Goal: Find specific page/section: Find specific page/section

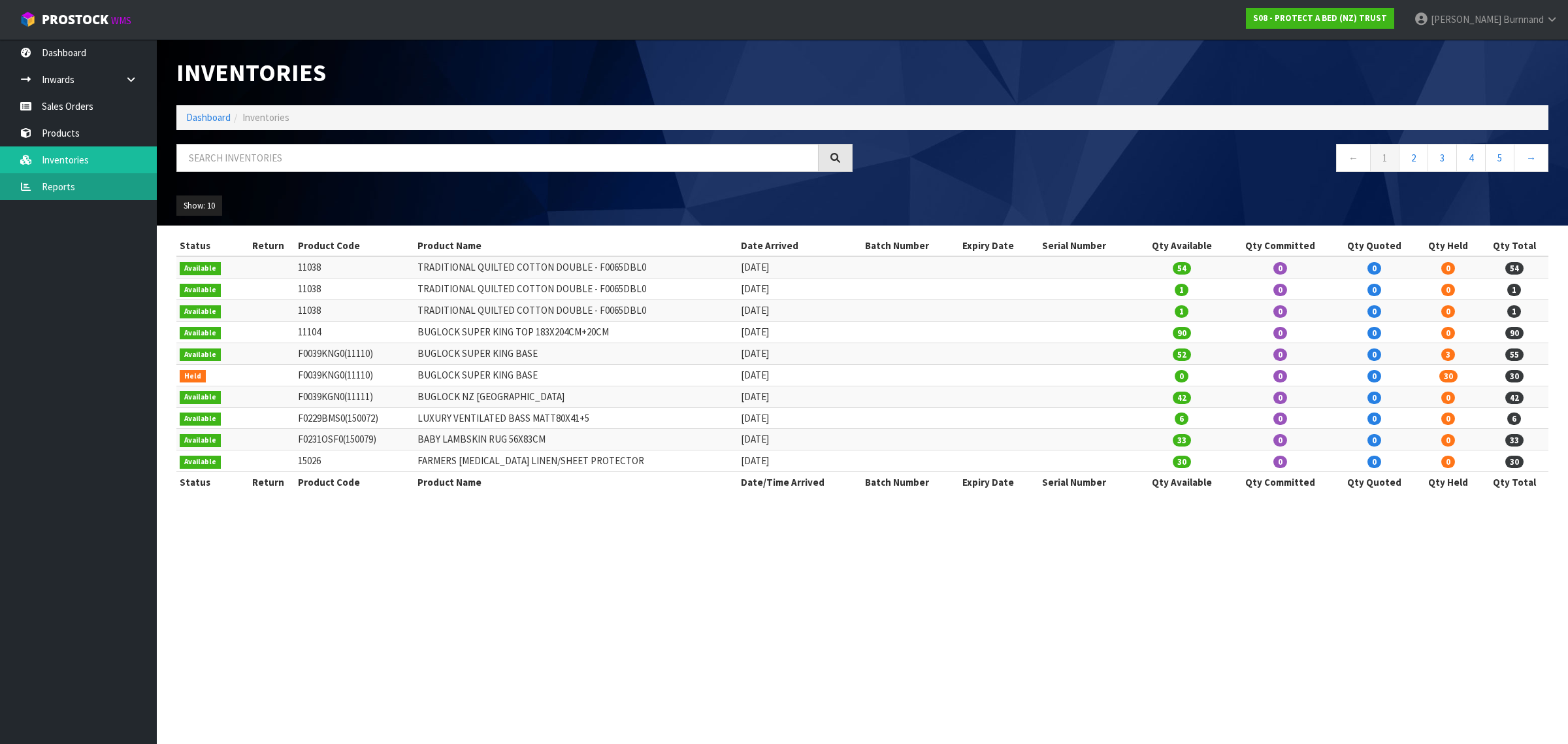
click at [62, 187] on link "Reports" at bounding box center [78, 186] width 157 height 27
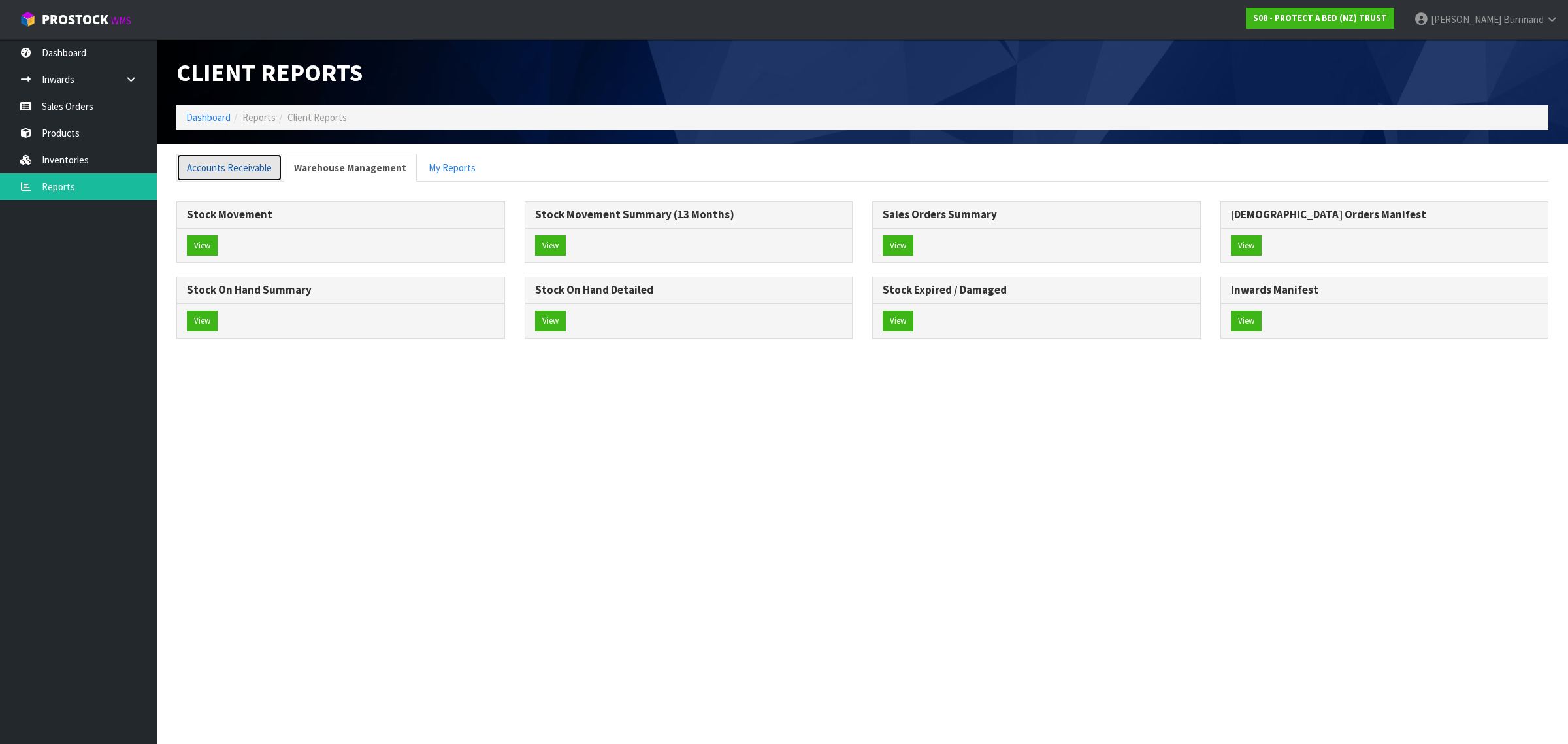
click at [233, 164] on link "Accounts Receivable" at bounding box center [229, 168] width 106 height 28
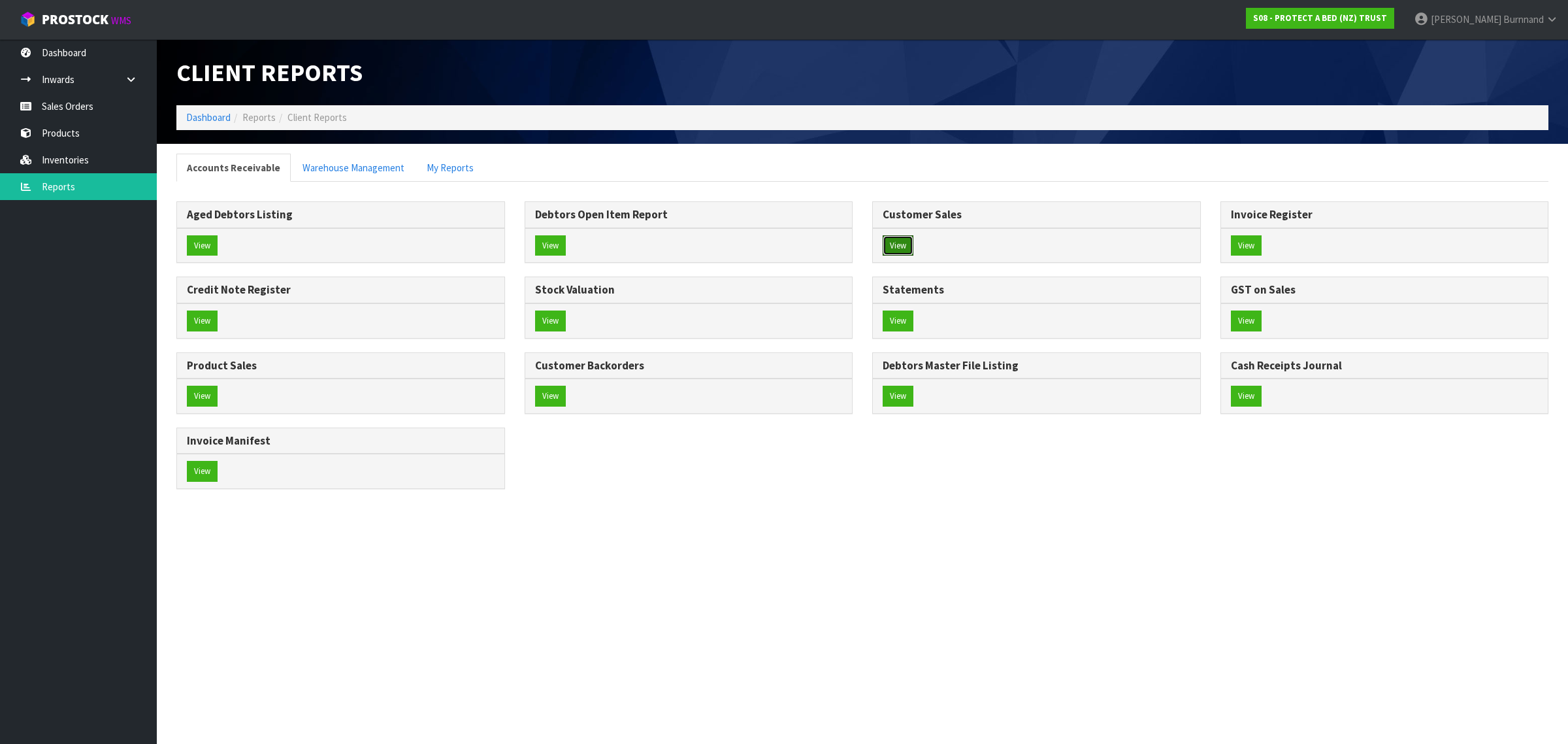
click at [895, 243] on button "View" at bounding box center [898, 246] width 31 height 21
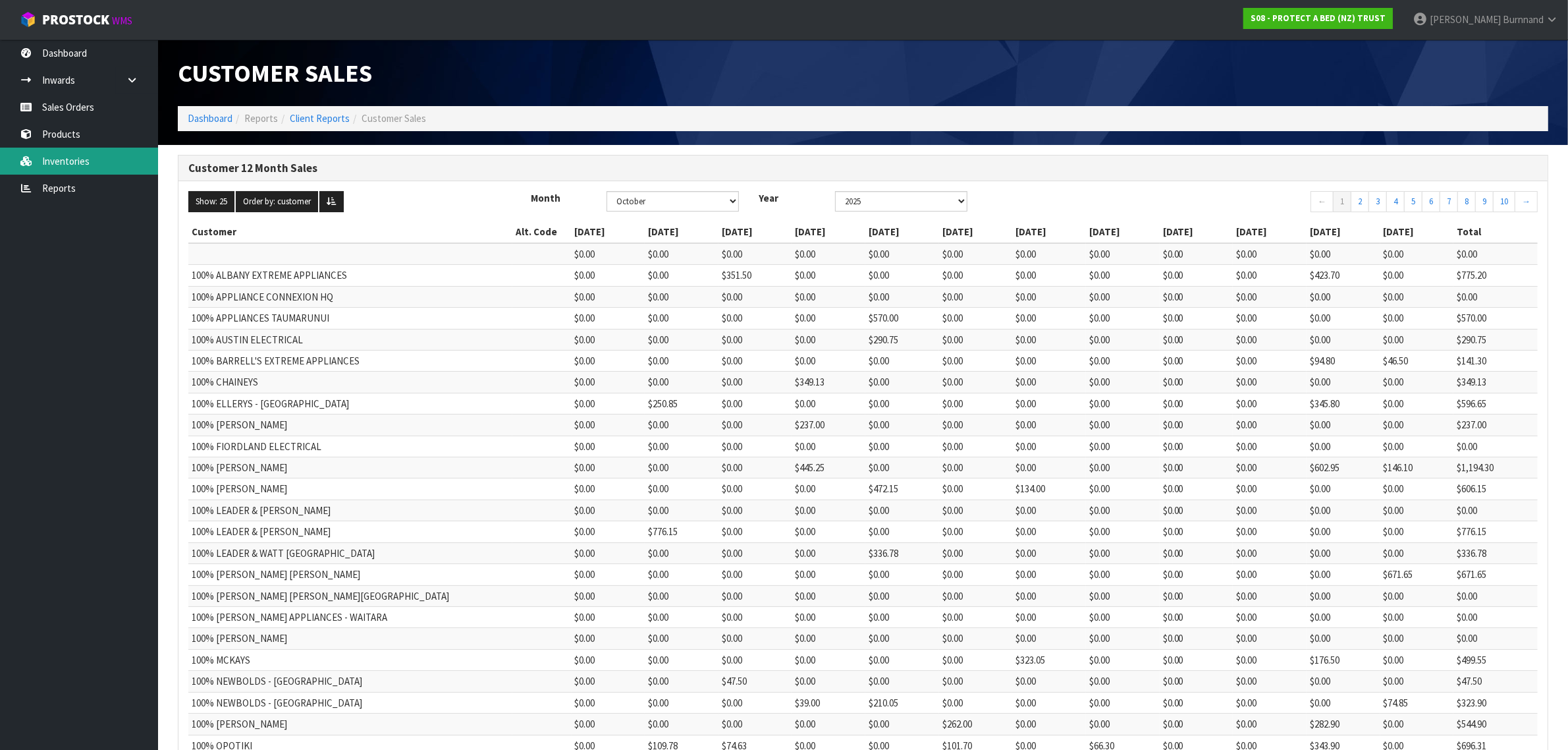
click at [71, 156] on link "Inventories" at bounding box center [79, 161] width 158 height 27
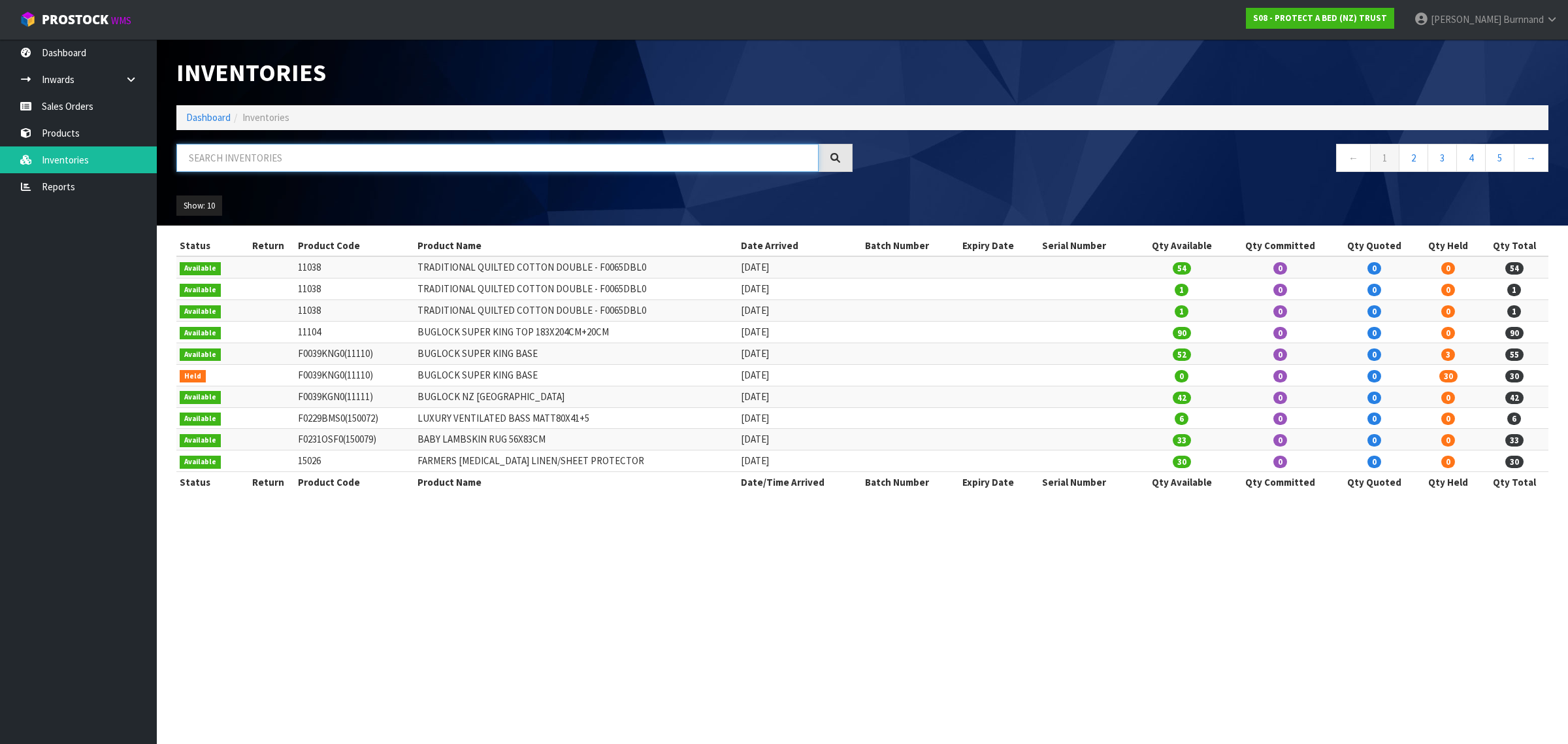
click at [229, 159] on input "text" at bounding box center [497, 158] width 642 height 28
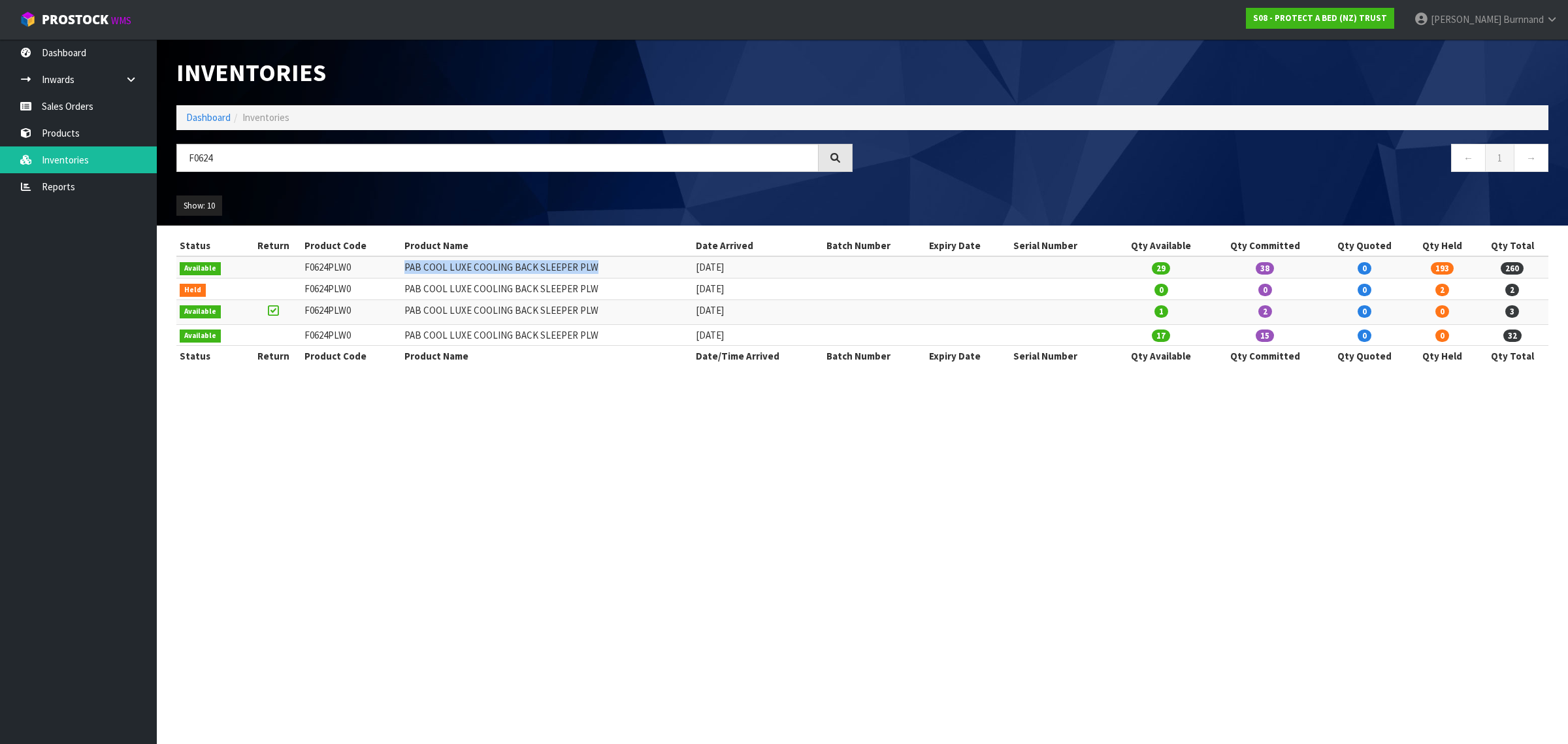
drag, startPoint x: 402, startPoint y: 266, endPoint x: 595, endPoint y: 268, distance: 193.0
click at [595, 268] on td "PAB COOL LUXE COOLING BACK SLEEPER PLW" at bounding box center [546, 267] width 291 height 22
copy td "PAB COOL LUXE COOLING BACK SLEEPER PLW"
click at [213, 158] on input "F0624" at bounding box center [497, 158] width 642 height 28
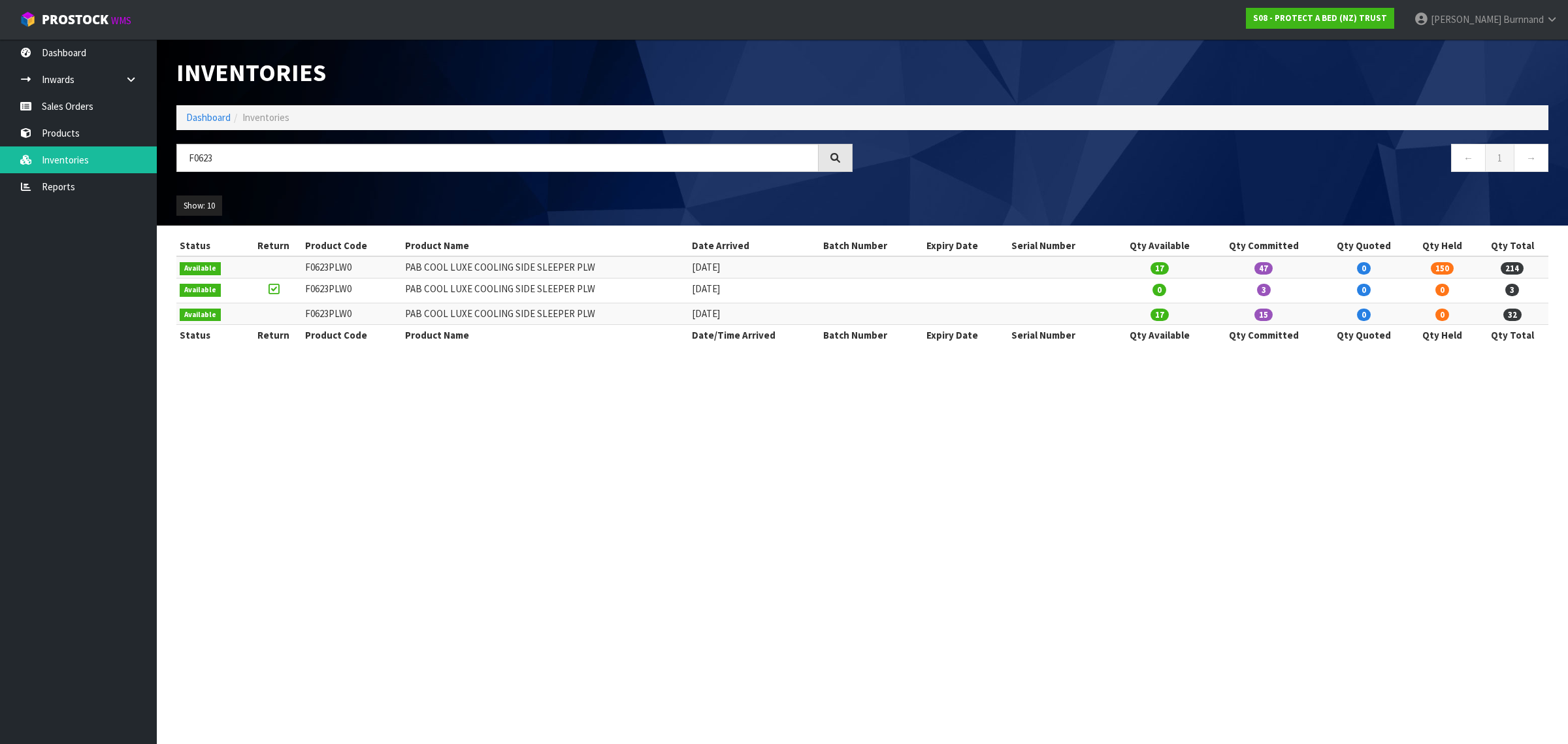
drag, startPoint x: 591, startPoint y: 268, endPoint x: 396, endPoint y: 268, distance: 195.0
click at [396, 268] on tr "Available F0623PLW0 PAB COOL LUXE COOLING SIDE SLEEPER PLW 24/01/2025 17 47 0 1…" at bounding box center [862, 267] width 1372 height 22
copy tr "PAB COOL LUXE COOLING SIDE SLEEPER PLW"
drag, startPoint x: 206, startPoint y: 157, endPoint x: 218, endPoint y: 160, distance: 12.4
click at [218, 160] on input "F0623" at bounding box center [497, 158] width 642 height 28
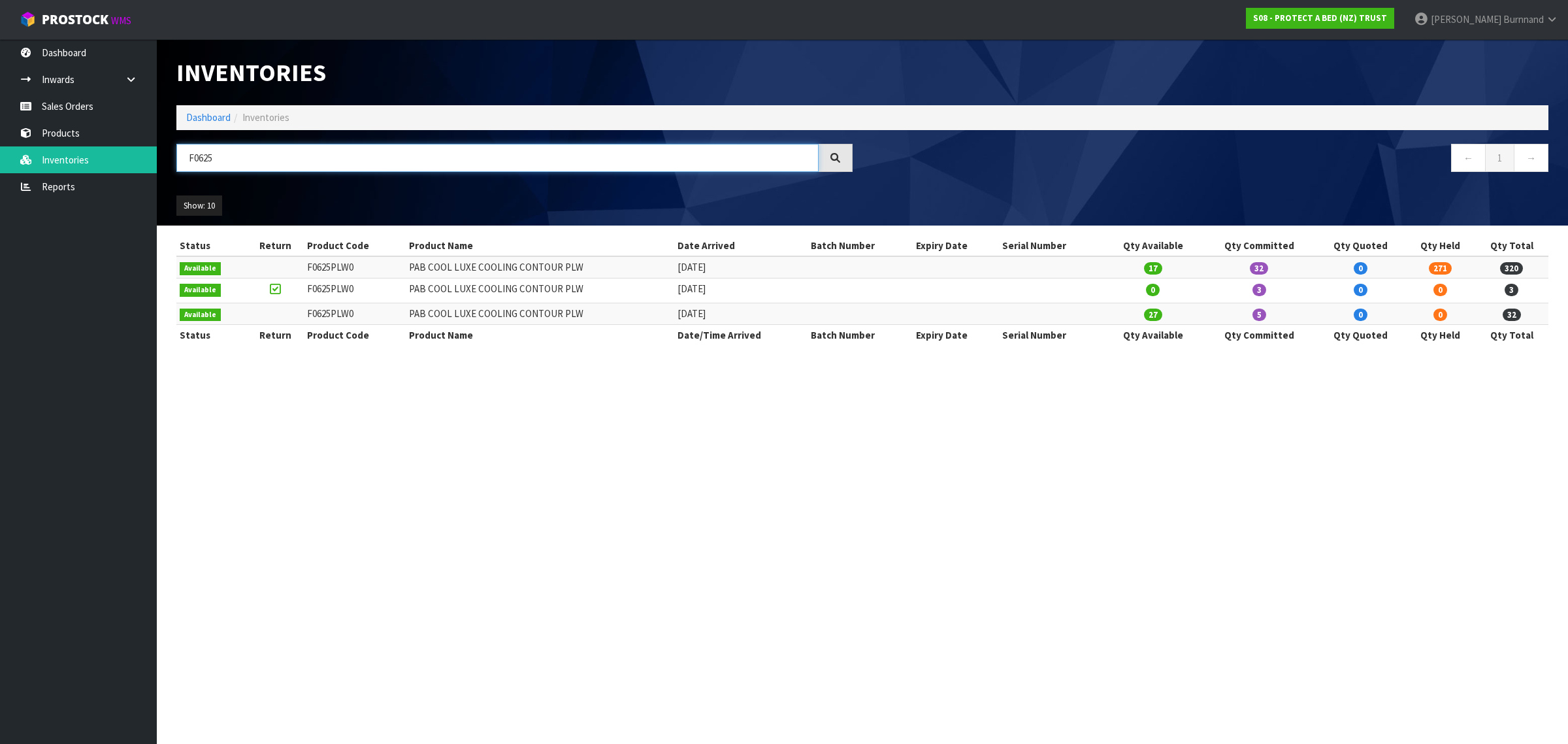
type input "F0625"
drag, startPoint x: 579, startPoint y: 264, endPoint x: 407, endPoint y: 271, distance: 172.1
click at [407, 271] on td "PAB COOL LUXE COOLING CONTOUR PLW" at bounding box center [540, 267] width 268 height 22
copy td "PAB COOL LUXE COOLING CONTOUR PLW"
